Goal: Navigation & Orientation: Go to known website

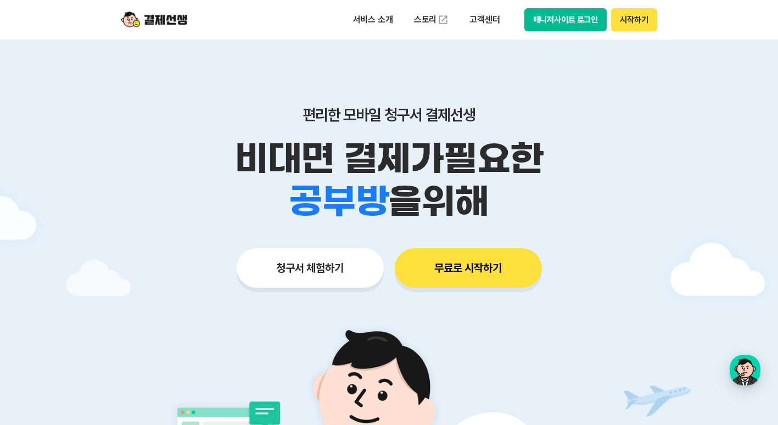
click at [729, 19] on header "서비스 소개 스토리 고객센터 매니저사이트 로그인 시작하기" at bounding box center [389, 20] width 778 height 40
click at [561, 23] on button "매니저사이트 로그인" at bounding box center [565, 19] width 83 height 23
click at [565, 24] on button "매니저사이트 로그인" at bounding box center [565, 19] width 83 height 23
